Goal: Navigation & Orientation: Go to known website

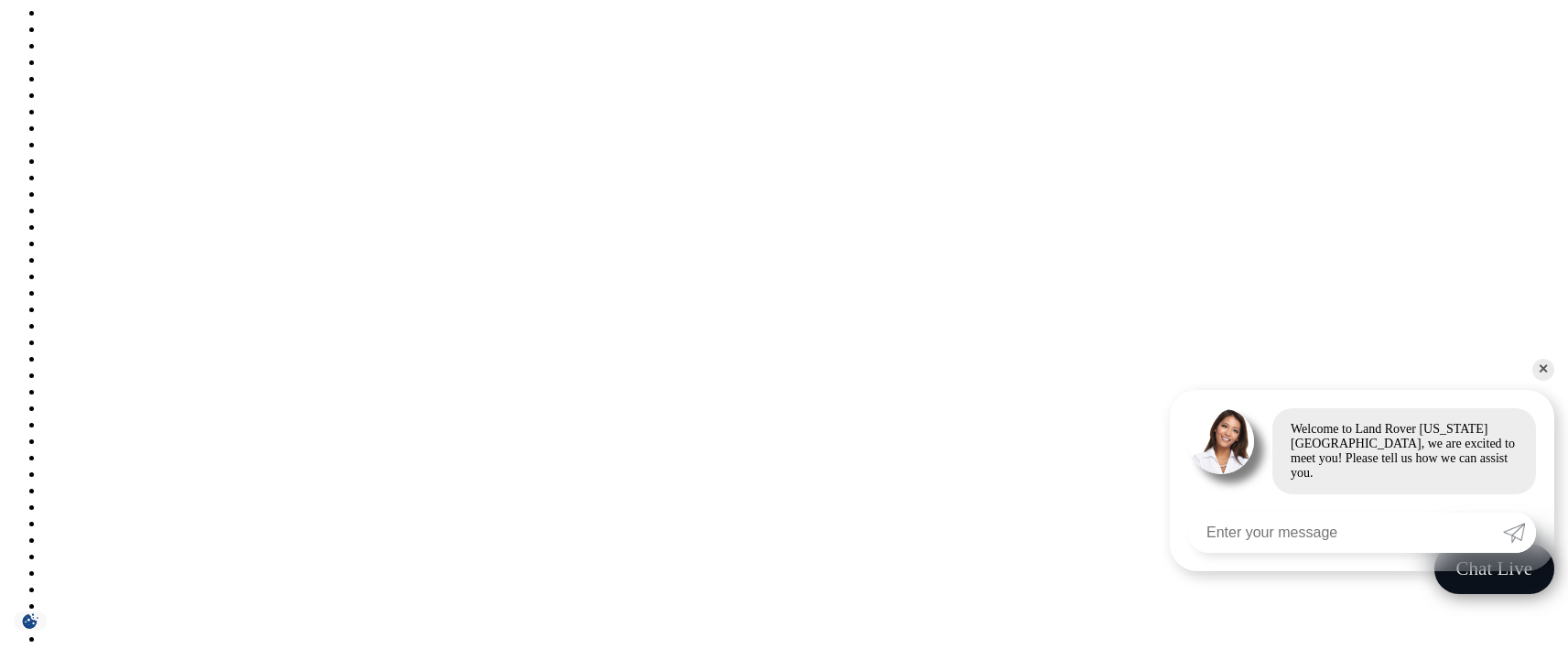
scroll to position [3155, 0]
